Goal: Task Accomplishment & Management: Manage account settings

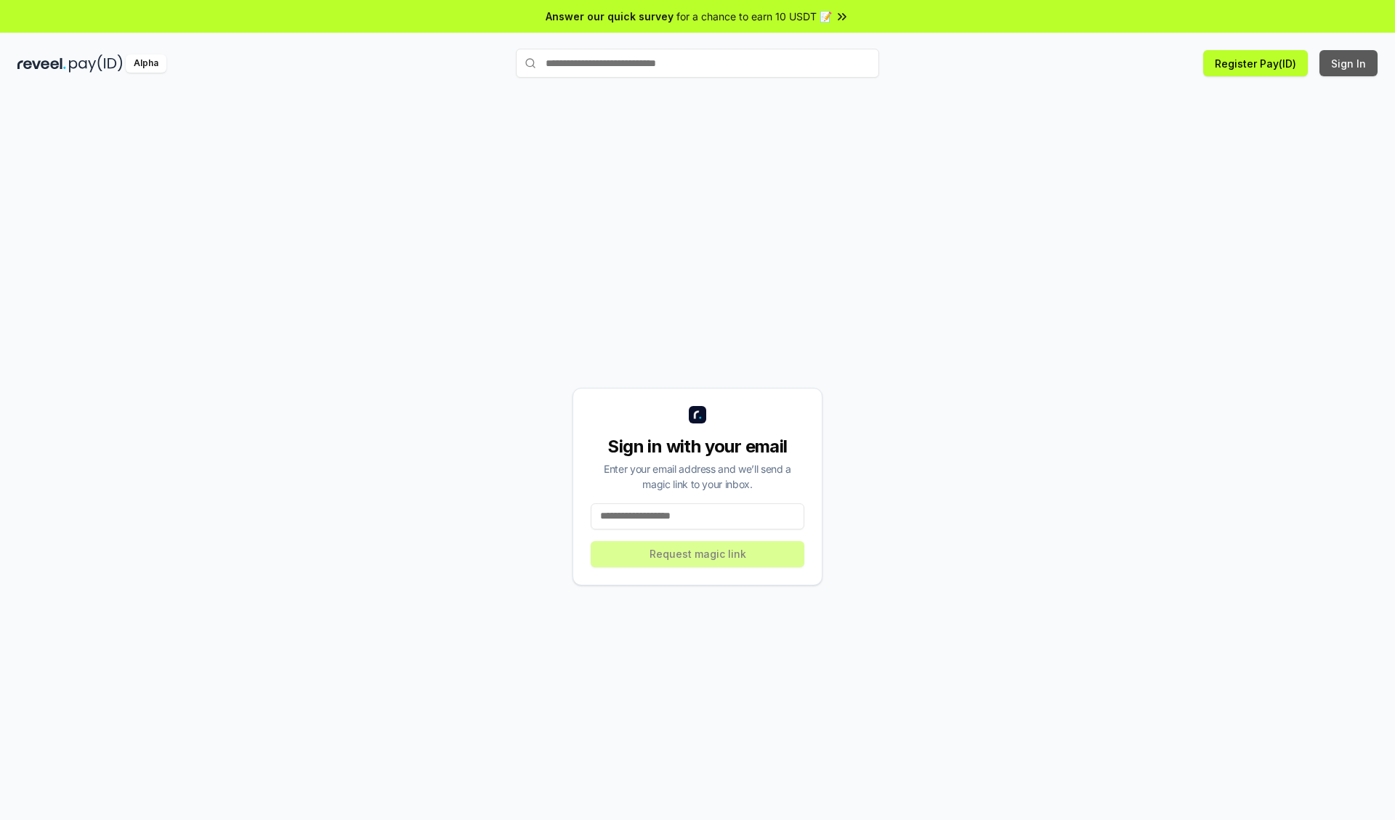
click at [1349, 63] on button "Sign In" at bounding box center [1348, 63] width 58 height 26
type input "**********"
click at [697, 553] on button "Request magic link" at bounding box center [698, 554] width 214 height 26
